Goal: Navigation & Orientation: Find specific page/section

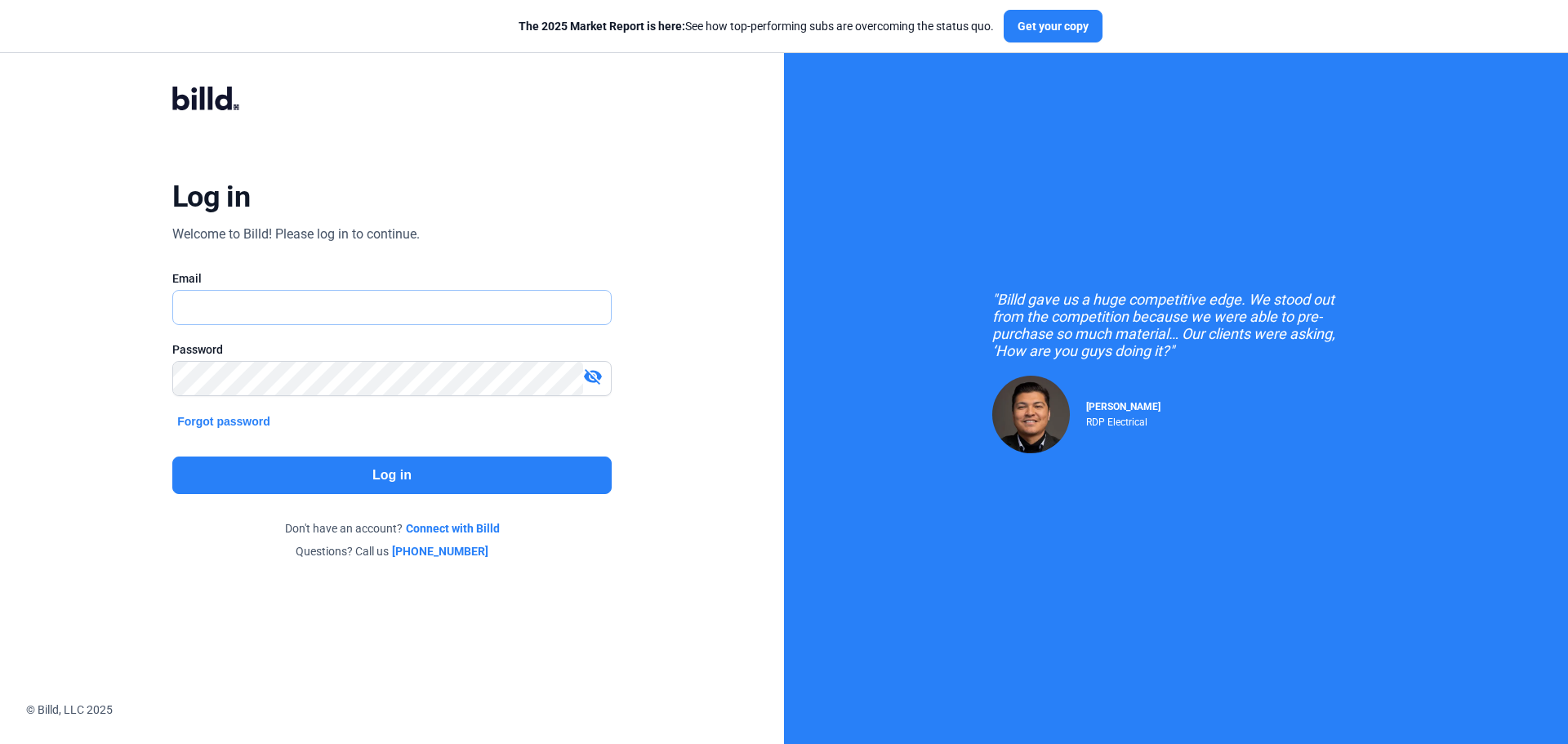
type input "[EMAIL_ADDRESS][DOMAIN_NAME]"
click at [346, 469] on button "Log in" at bounding box center [392, 475] width 439 height 38
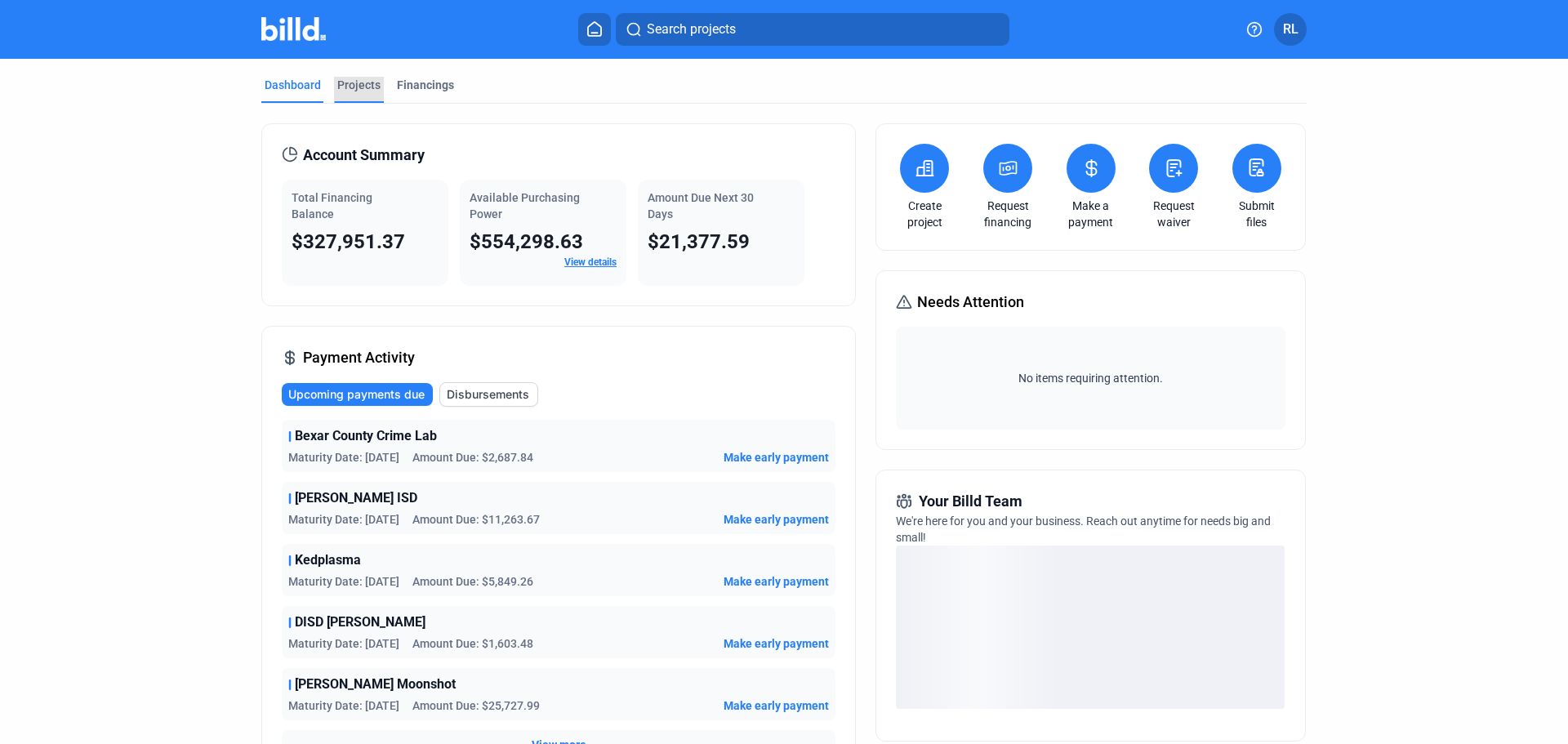
click at [359, 89] on div "Projects" at bounding box center [359, 85] width 43 height 17
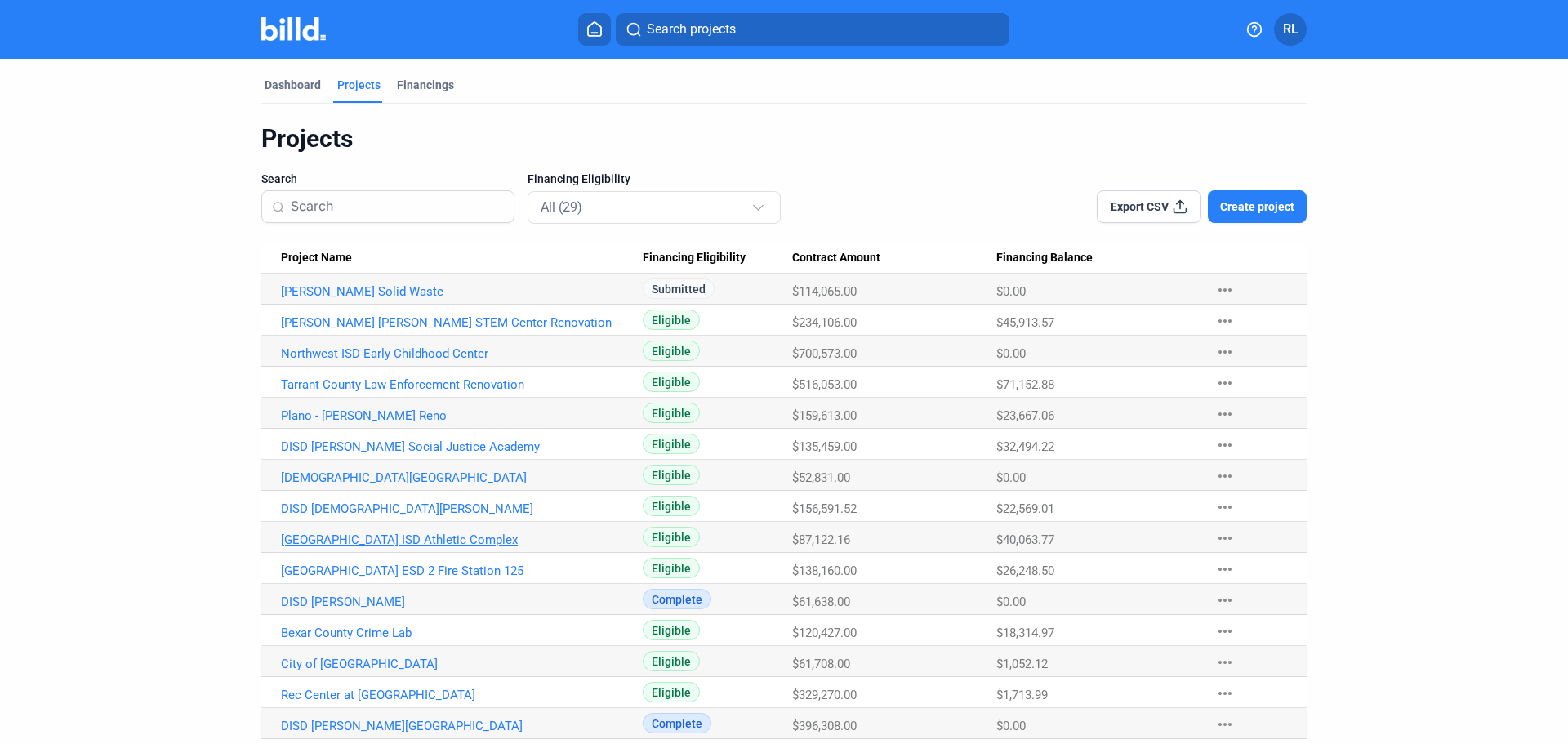
click at [370, 544] on link "[GEOGRAPHIC_DATA] ISD Athletic Complex" at bounding box center [462, 540] width 362 height 15
click at [1446, 201] on dashboard "Dashboard Projects Financings Projects Search Financing Eligibility All (29) Ex…" at bounding box center [784, 616] width 1411 height 1115
